Goal: Task Accomplishment & Management: Manage account settings

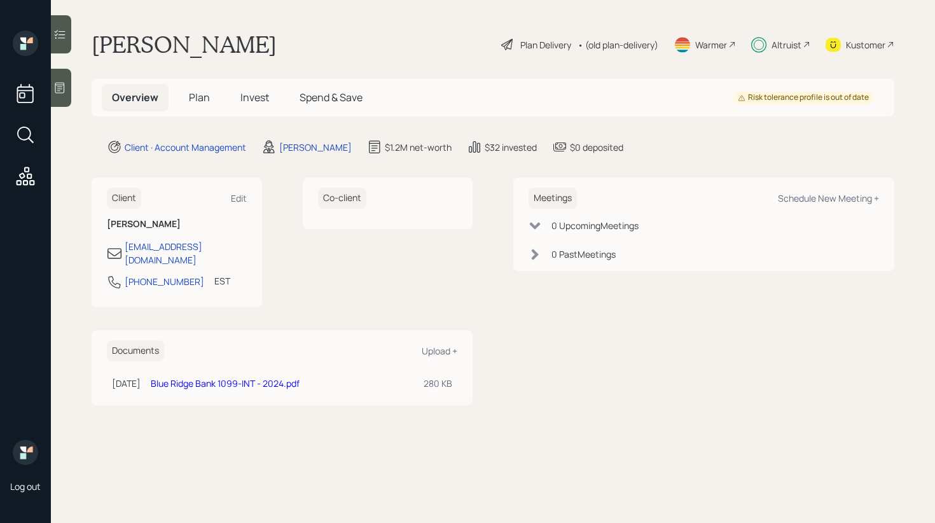
click at [858, 46] on div "Kustomer" at bounding box center [865, 44] width 39 height 13
click at [233, 101] on h5 "Invest" at bounding box center [254, 97] width 49 height 27
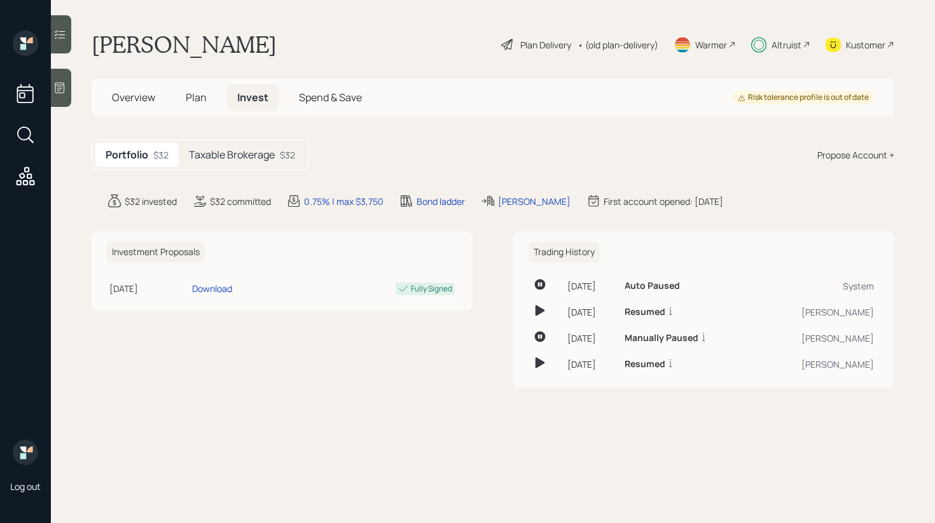
click at [262, 161] on h5 "Taxable Brokerage" at bounding box center [232, 155] width 86 height 12
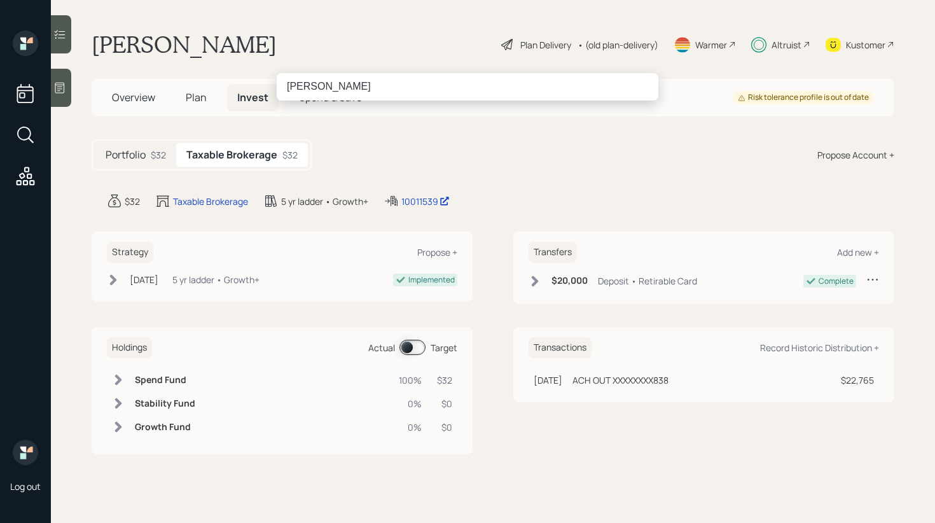
drag, startPoint x: 302, startPoint y: 87, endPoint x: 314, endPoint y: 87, distance: 11.5
click at [314, 87] on input "[PERSON_NAME]" at bounding box center [468, 86] width 382 height 27
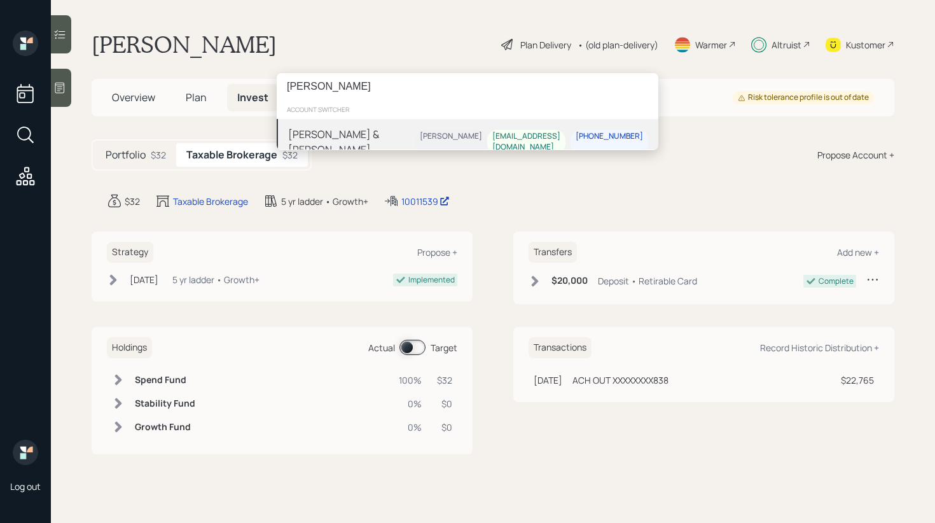
type input "[PERSON_NAME]"
click at [336, 129] on div "[PERSON_NAME] & [PERSON_NAME]" at bounding box center [351, 142] width 127 height 31
